Goal: Find specific page/section: Find specific page/section

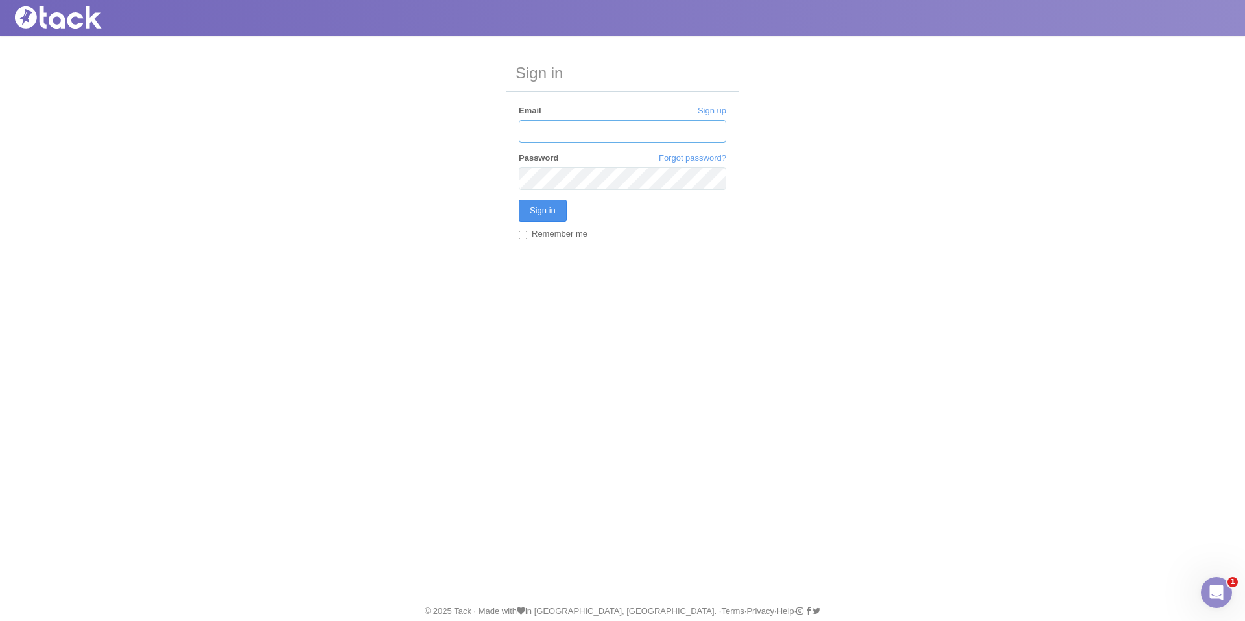
type input "[PERSON_NAME][EMAIL_ADDRESS][DOMAIN_NAME]"
click at [542, 217] on input "Sign in" at bounding box center [543, 211] width 48 height 22
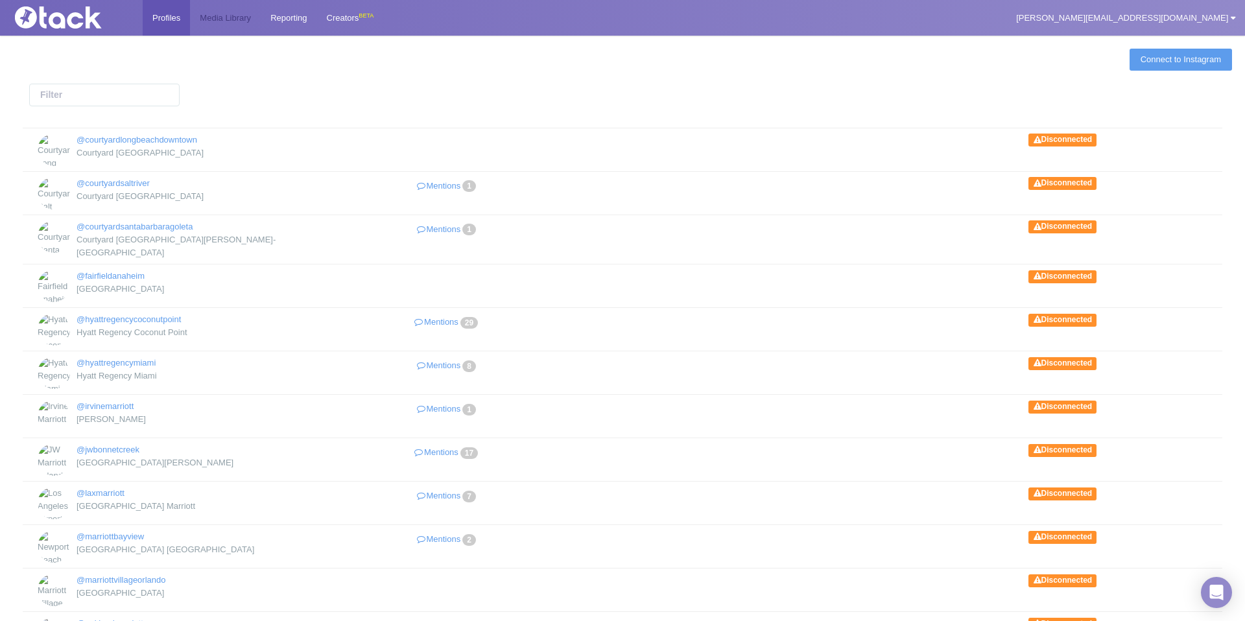
click at [214, 30] on link "Media Library" at bounding box center [225, 18] width 71 height 36
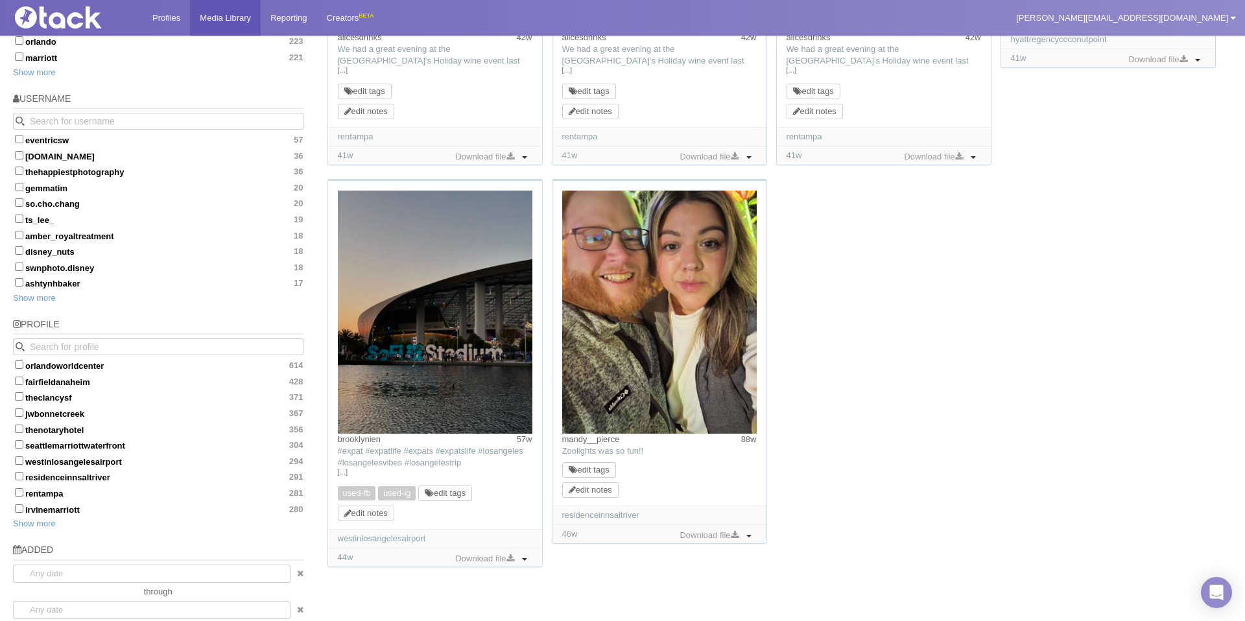
scroll to position [890, 0]
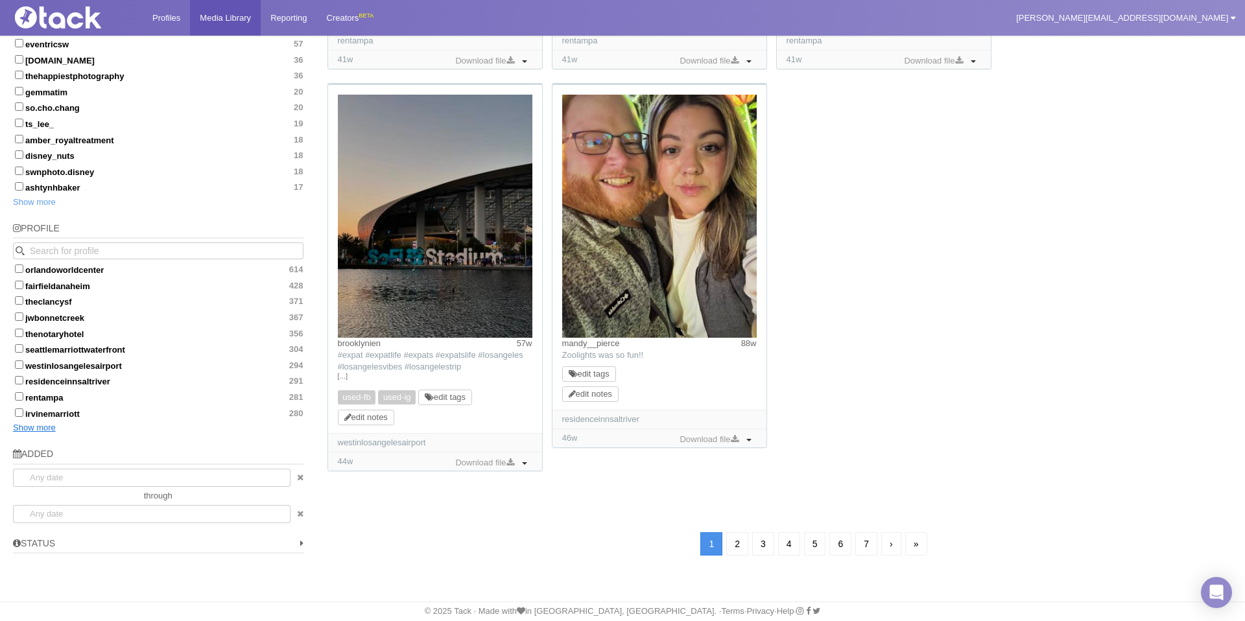
click at [38, 425] on link "Show more" at bounding box center [34, 428] width 43 height 10
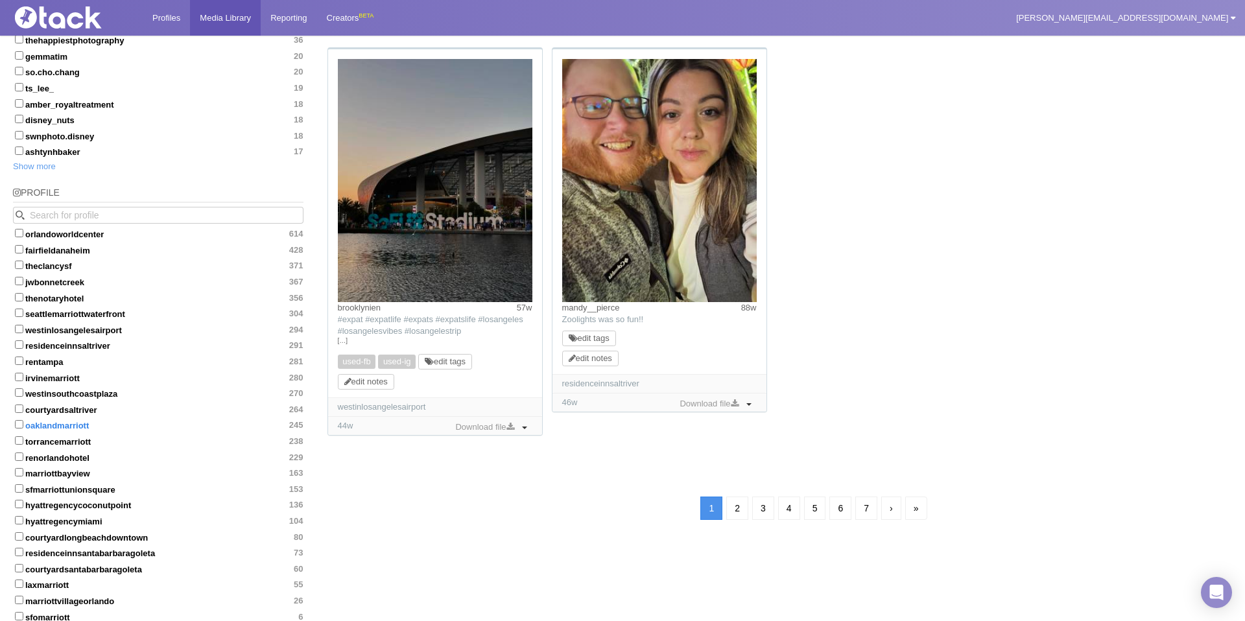
click at [91, 424] on label "oaklandmarriott 245" at bounding box center [158, 424] width 290 height 13
click at [23, 424] on input "oaklandmarriott 245" at bounding box center [19, 424] width 8 height 8
checkbox input "true"
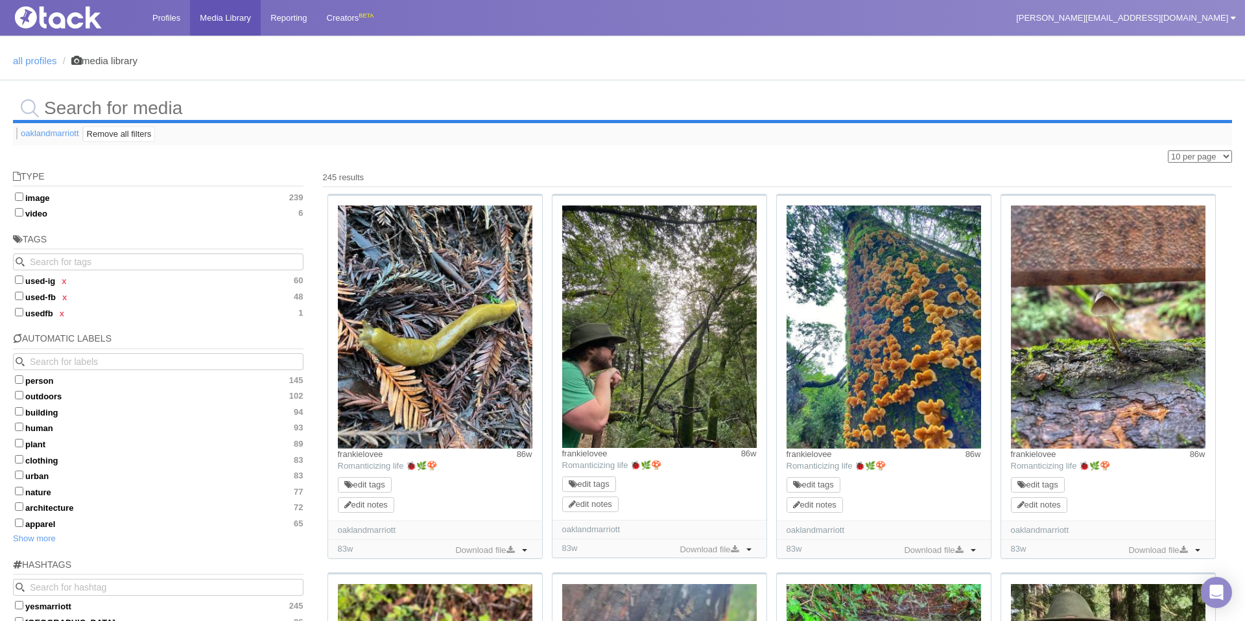
click at [266, 106] on input "text" at bounding box center [622, 108] width 1219 height 30
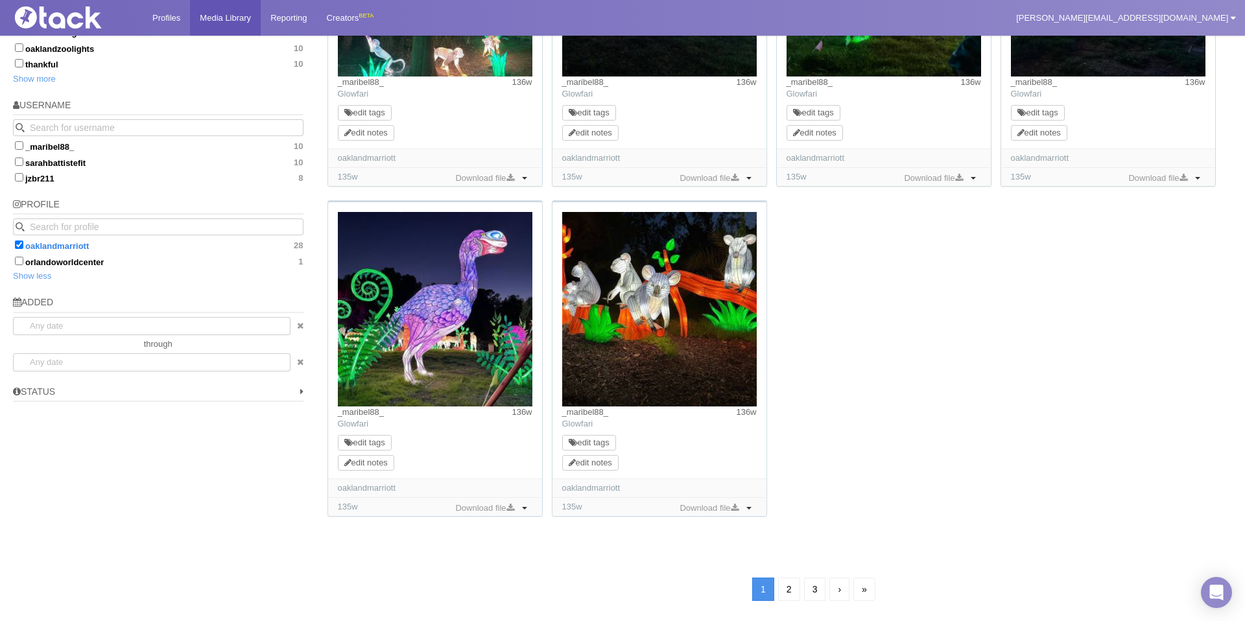
scroll to position [694, 0]
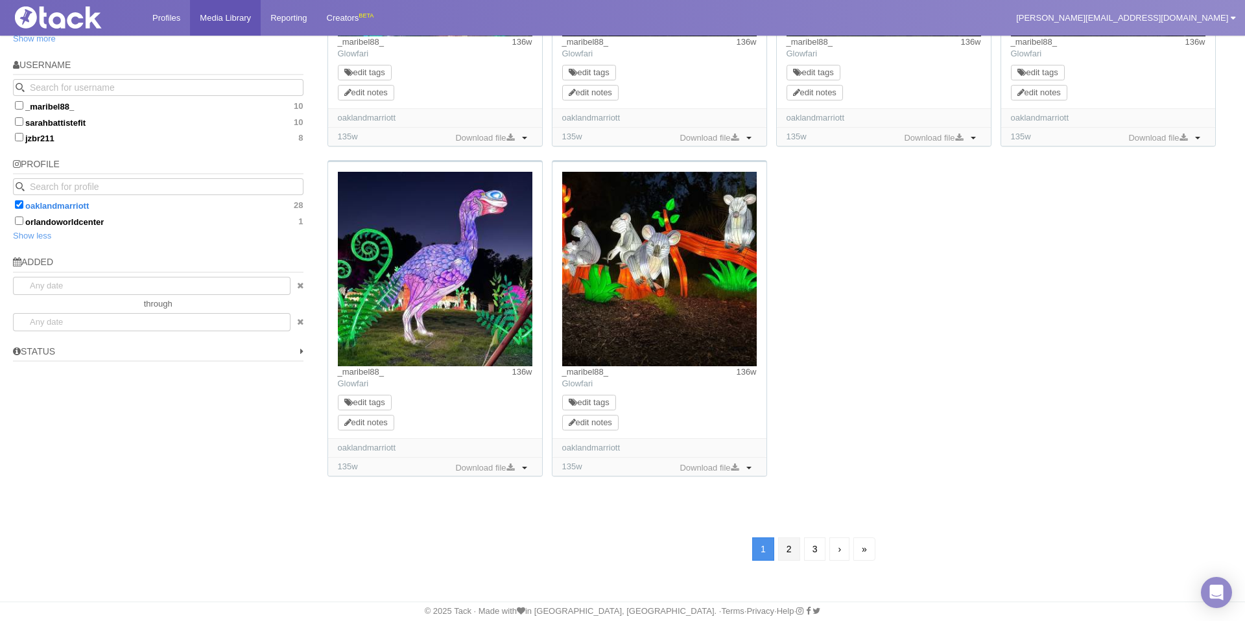
type input "glowfar"
click at [794, 546] on link "2" at bounding box center [789, 548] width 22 height 23
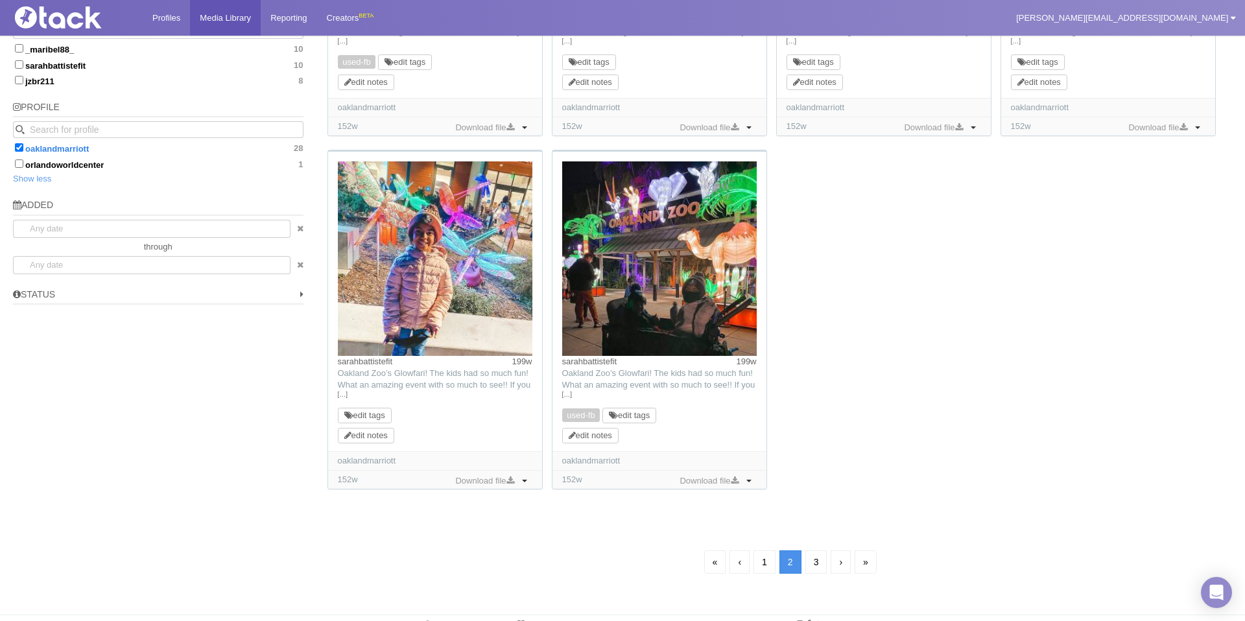
scroll to position [747, 0]
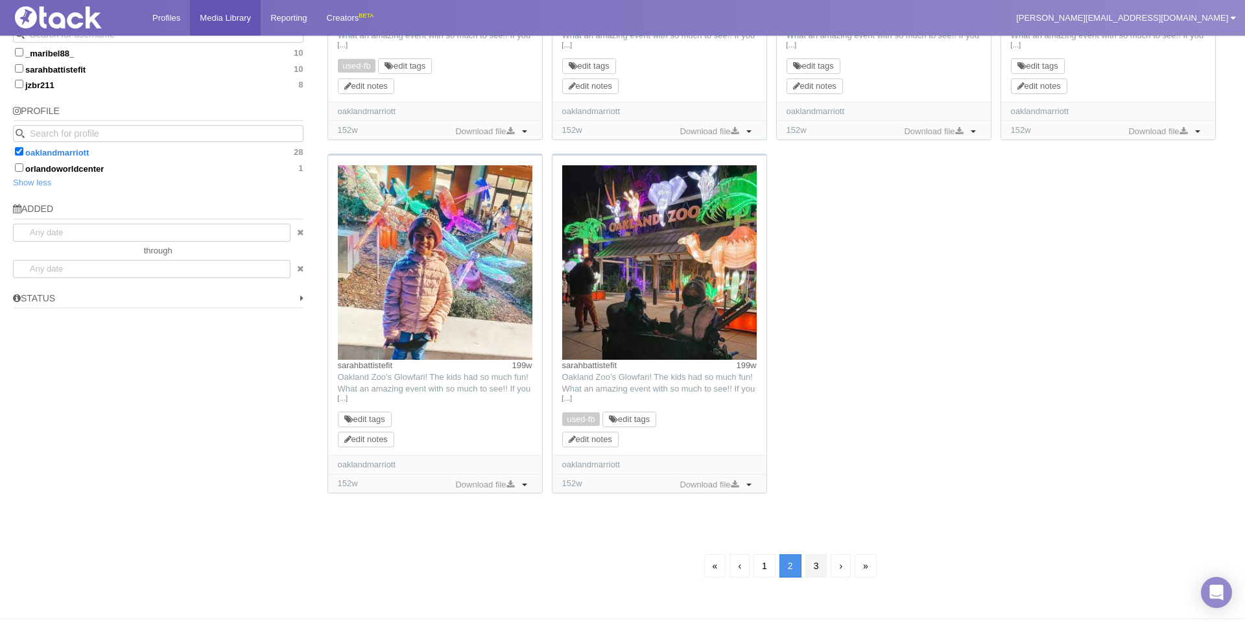
click at [818, 574] on link "3" at bounding box center [816, 565] width 22 height 23
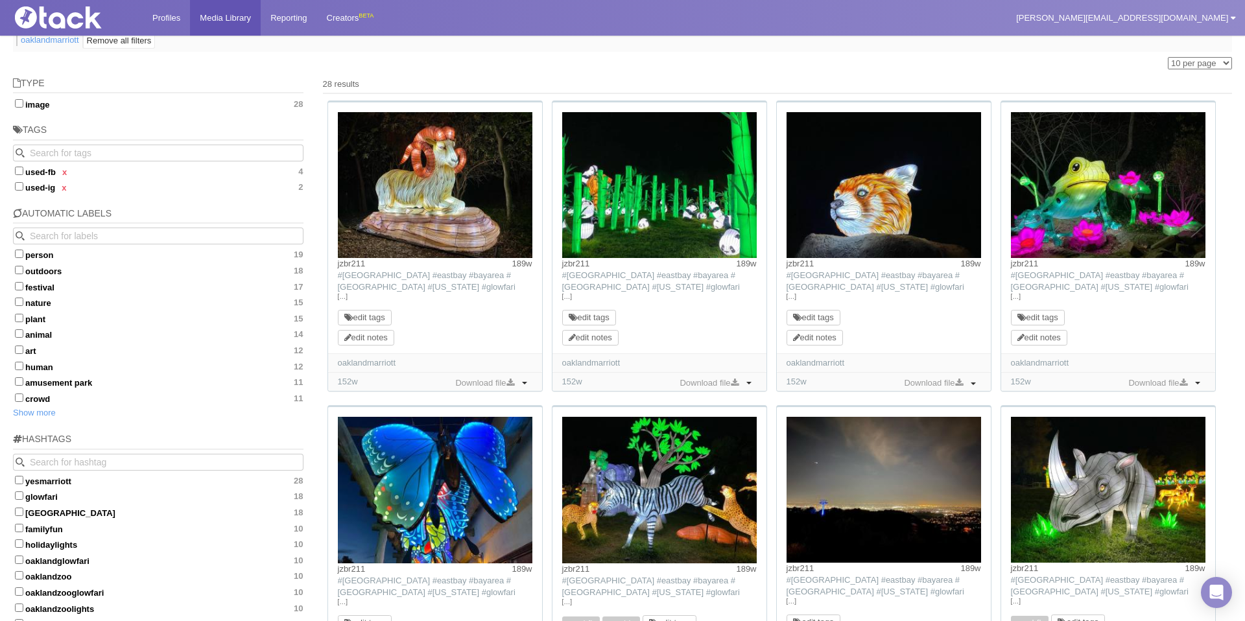
scroll to position [502, 0]
